Goal: Information Seeking & Learning: Learn about a topic

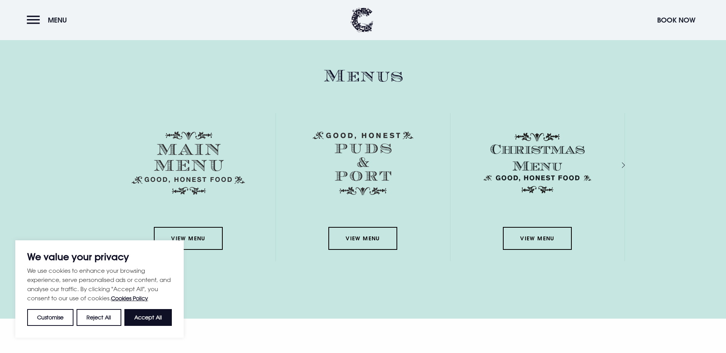
scroll to position [1148, 0]
click at [200, 227] on link "View Menu" at bounding box center [188, 238] width 69 height 23
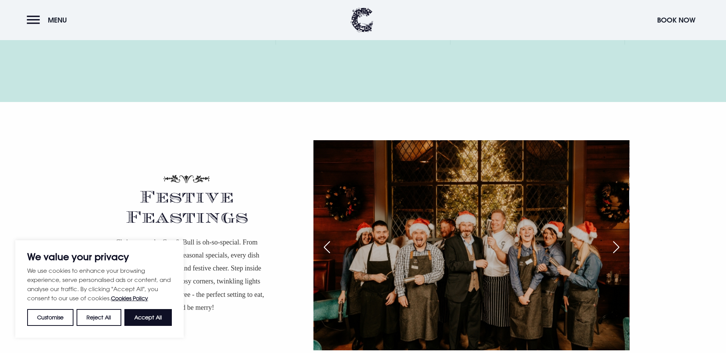
scroll to position [1377, 0]
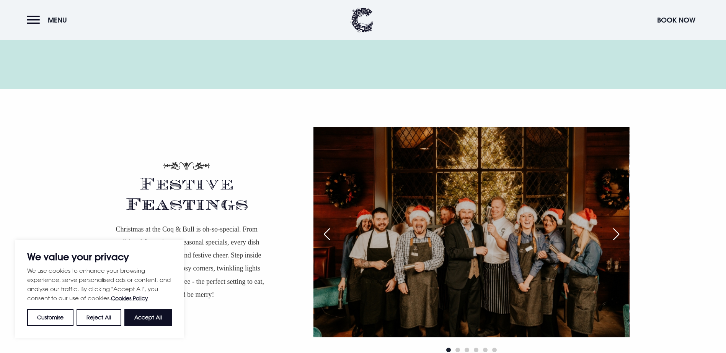
click at [619, 226] on div "Next slide" at bounding box center [615, 234] width 19 height 17
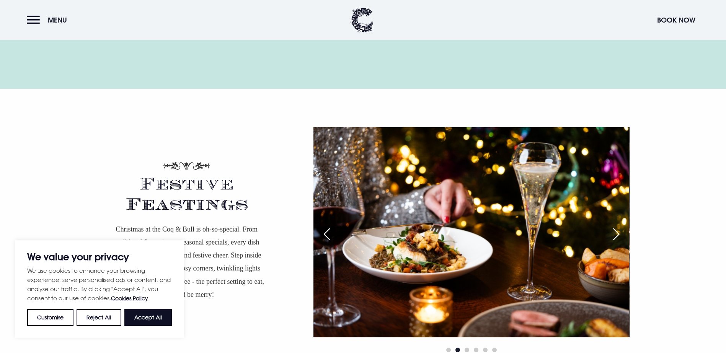
click at [619, 226] on div "Next slide" at bounding box center [615, 234] width 19 height 17
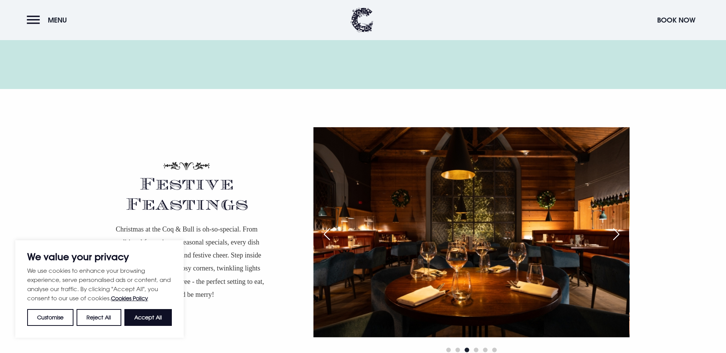
click at [619, 226] on div "Next slide" at bounding box center [615, 234] width 19 height 17
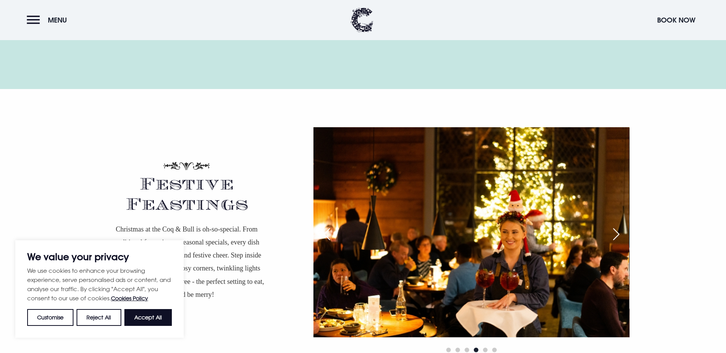
click at [619, 226] on div "Next slide" at bounding box center [615, 234] width 19 height 17
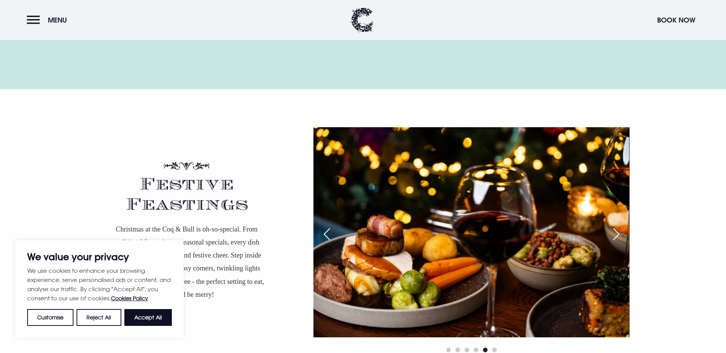
click at [619, 226] on div "Next slide" at bounding box center [615, 234] width 19 height 17
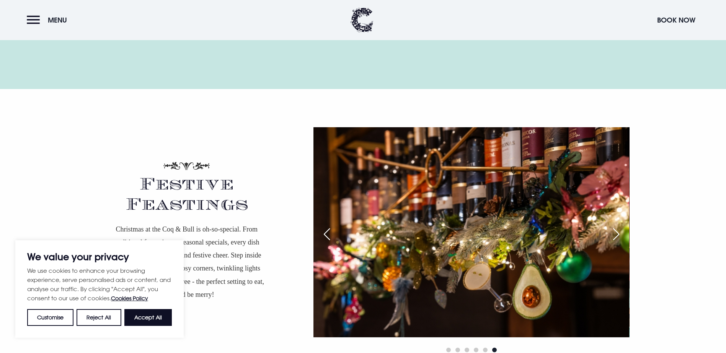
click at [619, 226] on div "Next slide" at bounding box center [615, 234] width 19 height 17
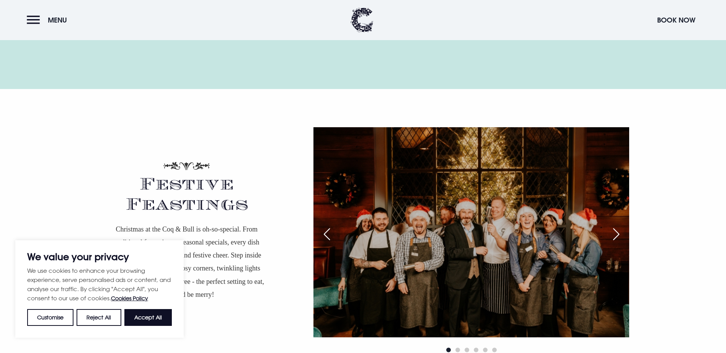
click at [619, 226] on div "Next slide" at bounding box center [615, 234] width 19 height 17
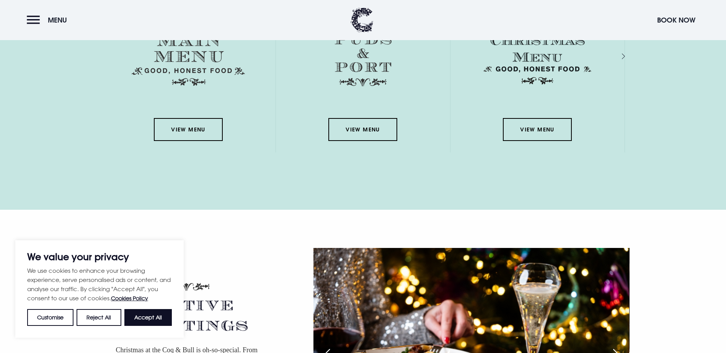
scroll to position [1109, 0]
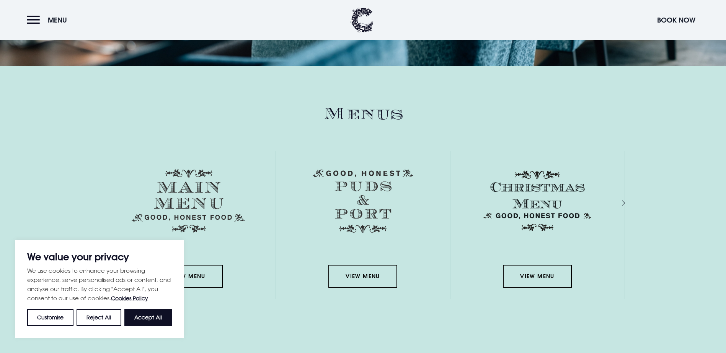
click at [524, 169] on img at bounding box center [537, 201] width 113 height 64
click at [541, 265] on link "View Menu" at bounding box center [537, 276] width 69 height 23
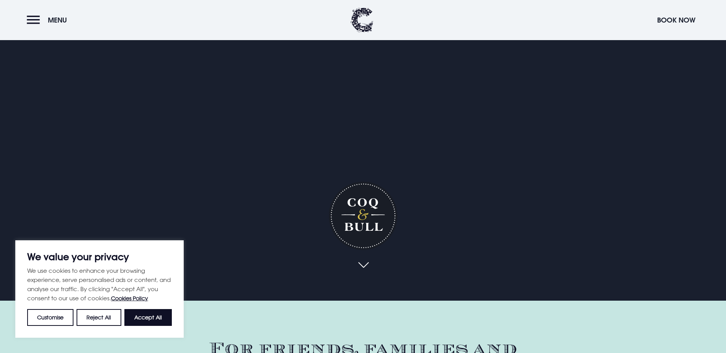
scroll to position [0, 0]
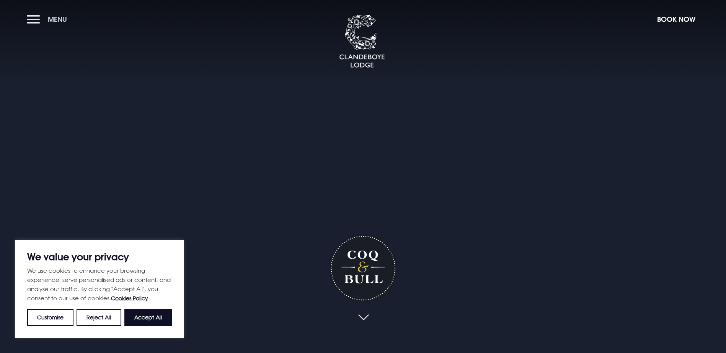
click at [42, 21] on button "Menu" at bounding box center [49, 19] width 44 height 16
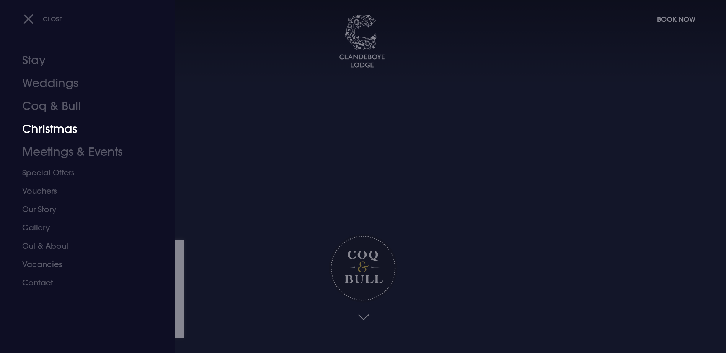
click at [57, 130] on link "Christmas" at bounding box center [82, 129] width 121 height 23
click at [44, 229] on link "Gallery" at bounding box center [82, 228] width 121 height 18
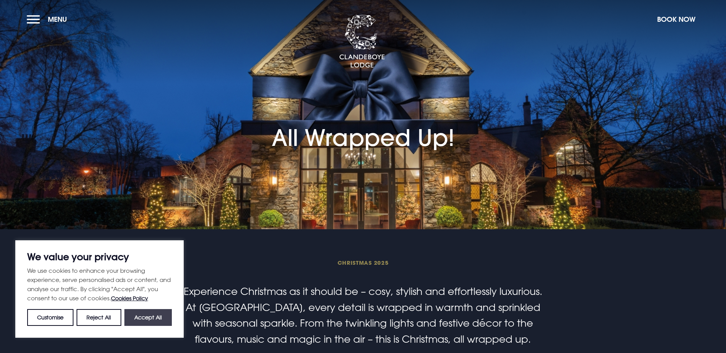
click at [149, 314] on button "Accept All" at bounding box center [147, 317] width 47 height 17
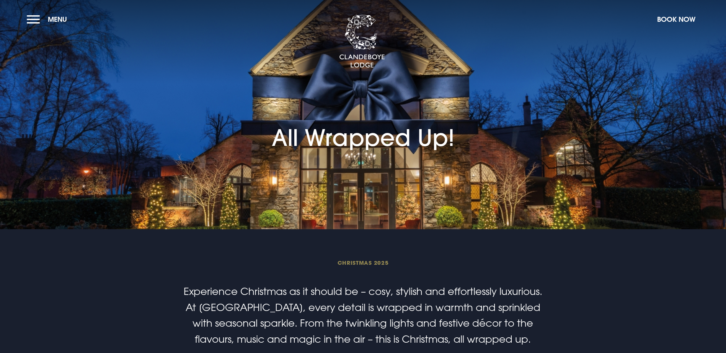
checkbox input "true"
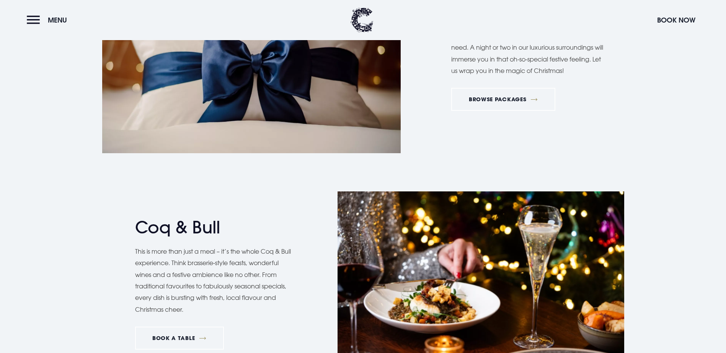
scroll to position [459, 0]
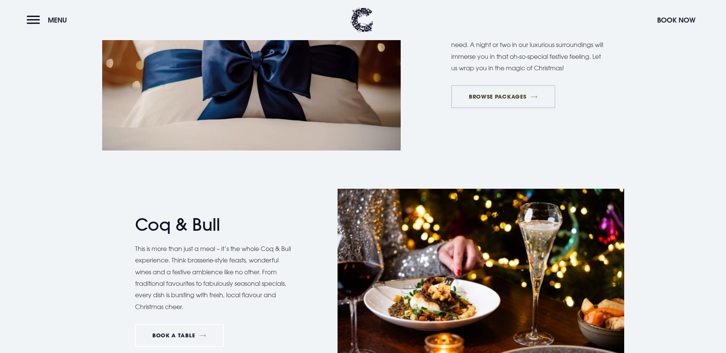
click at [488, 108] on link "BROWSE PACKAGES" at bounding box center [503, 96] width 104 height 23
